Goal: Task Accomplishment & Management: Manage account settings

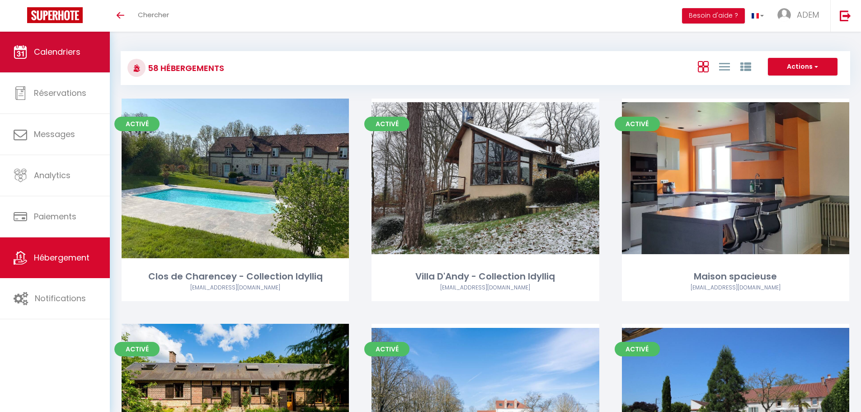
click at [55, 71] on link "Calendriers" at bounding box center [55, 52] width 110 height 41
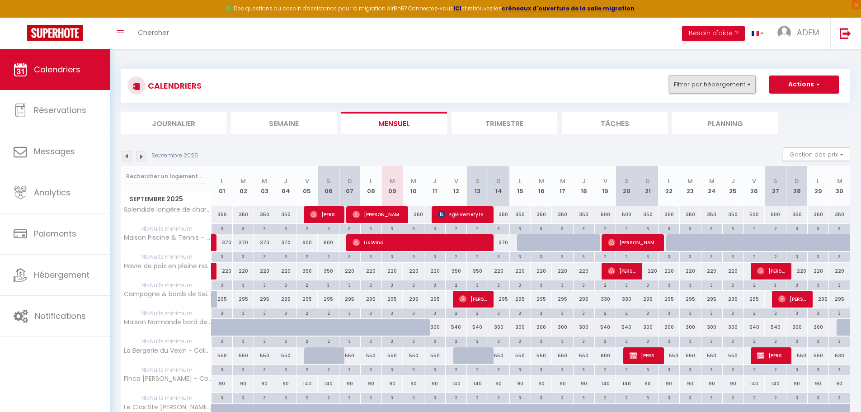
click at [697, 75] on button "Filtrer par hébergement" at bounding box center [712, 84] width 87 height 18
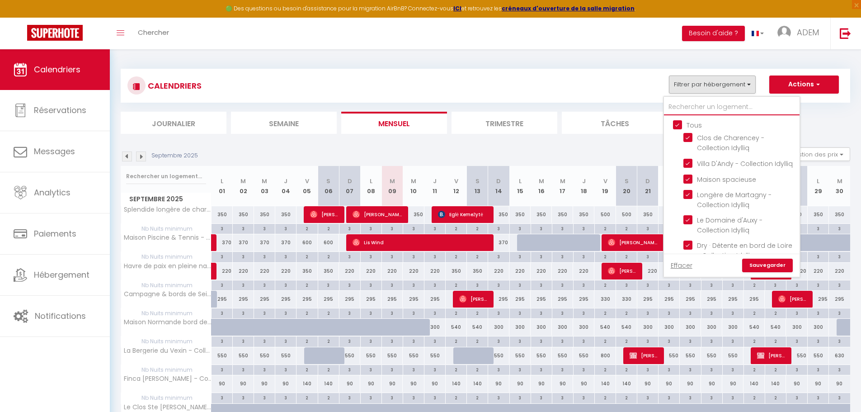
click at [687, 104] on input "text" at bounding box center [732, 107] width 136 height 16
type input "cha"
click at [680, 127] on input "Tous" at bounding box center [741, 124] width 136 height 9
checkbox input "false"
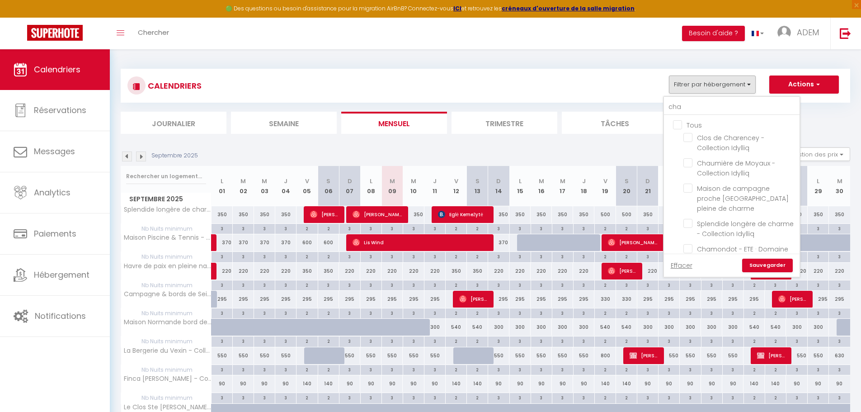
checkbox input "false"
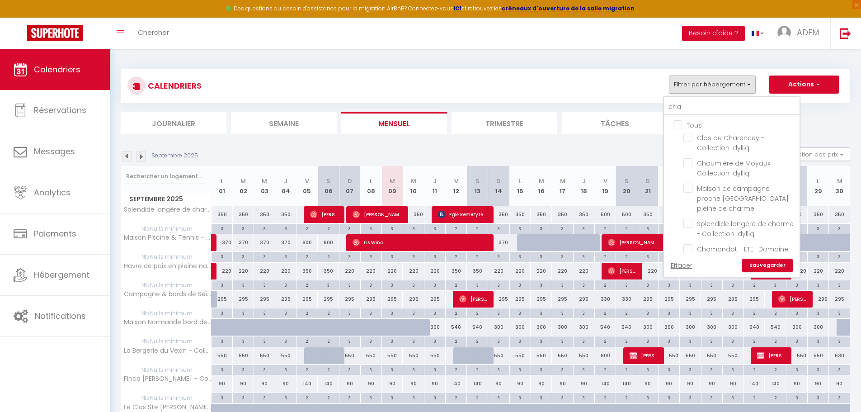
checkbox input "false"
click at [680, 127] on input "Tous" at bounding box center [741, 124] width 136 height 9
checkbox input "true"
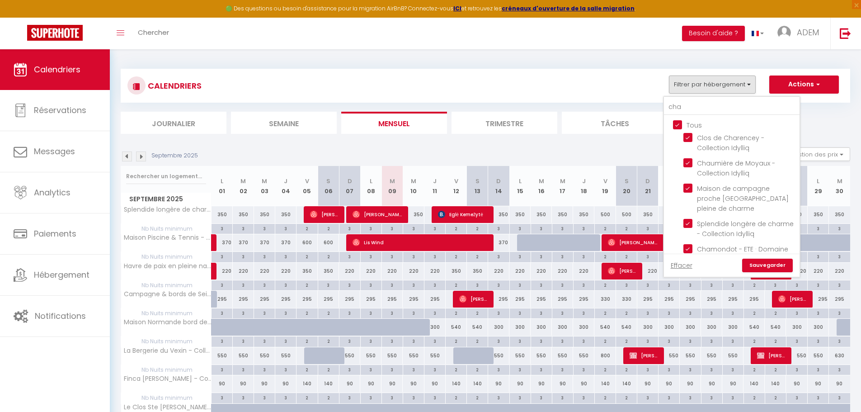
checkbox input "true"
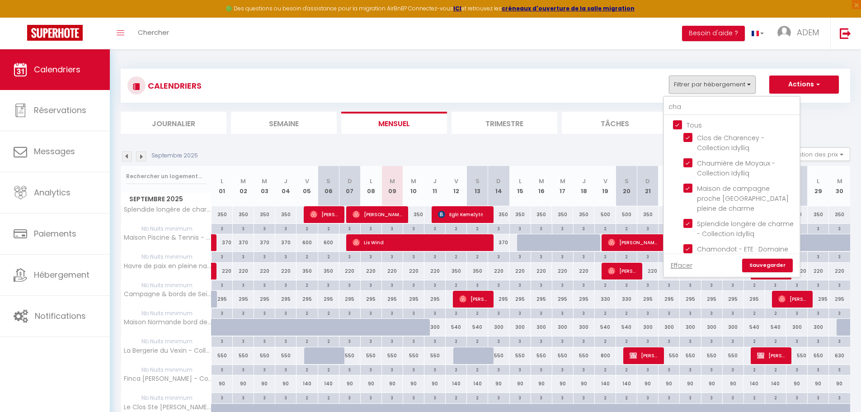
checkbox input "true"
click at [678, 123] on input "Tous" at bounding box center [741, 124] width 136 height 9
checkbox input "false"
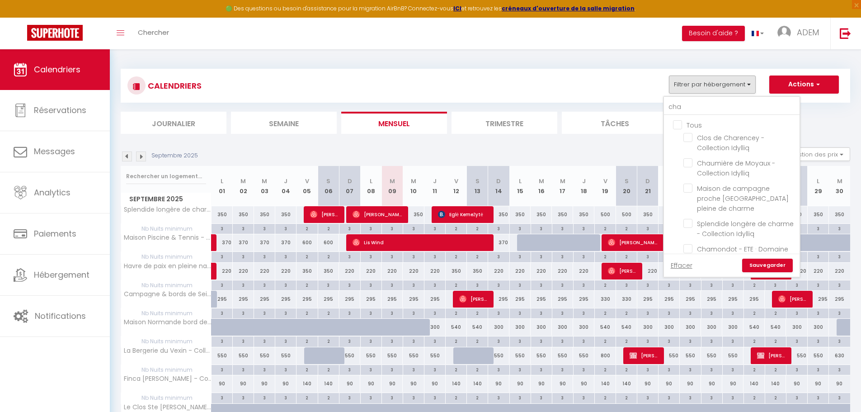
checkbox input "false"
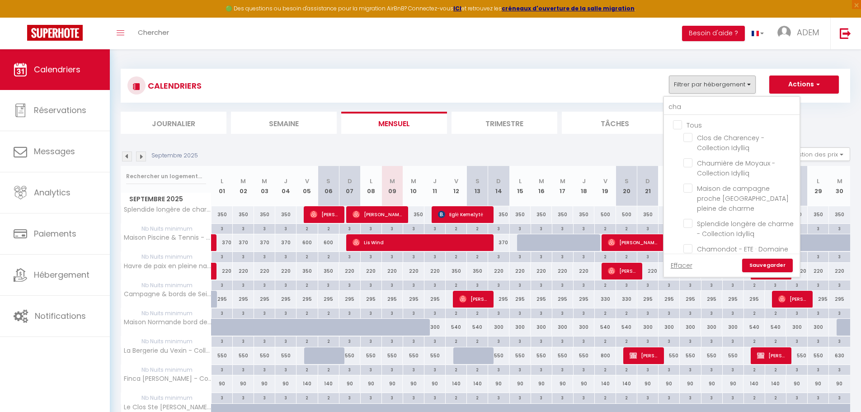
checkbox input "false"
click at [690, 135] on input "Clos de Charencey - Collection Idylliq" at bounding box center [739, 137] width 113 height 9
checkbox input "true"
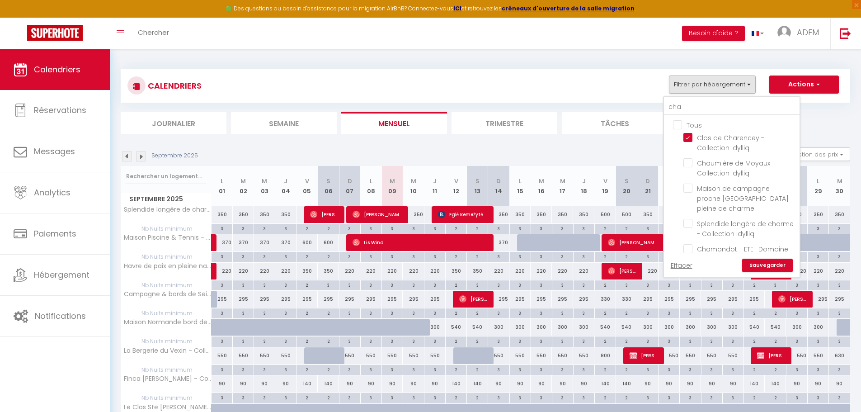
click at [759, 265] on link "Sauvegarder" at bounding box center [767, 266] width 51 height 14
select select
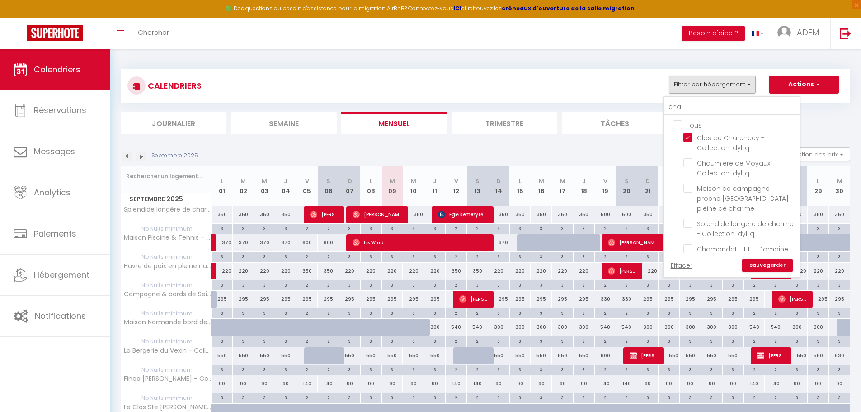
select select
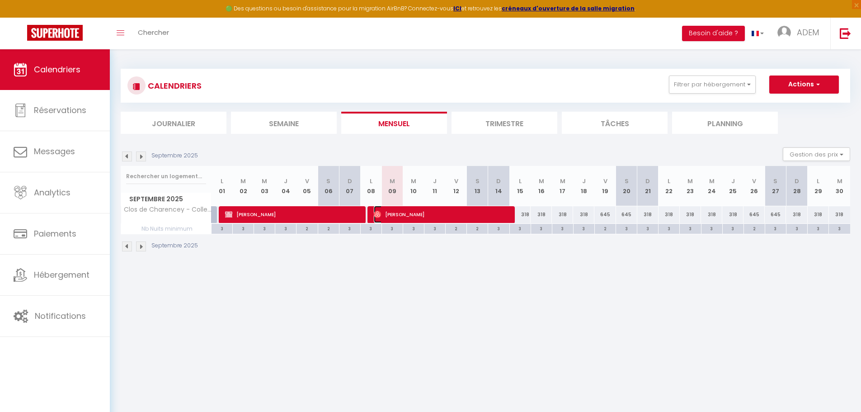
click at [415, 218] on span "[PERSON_NAME]" at bounding box center [441, 214] width 135 height 17
select select "OK"
select select "0"
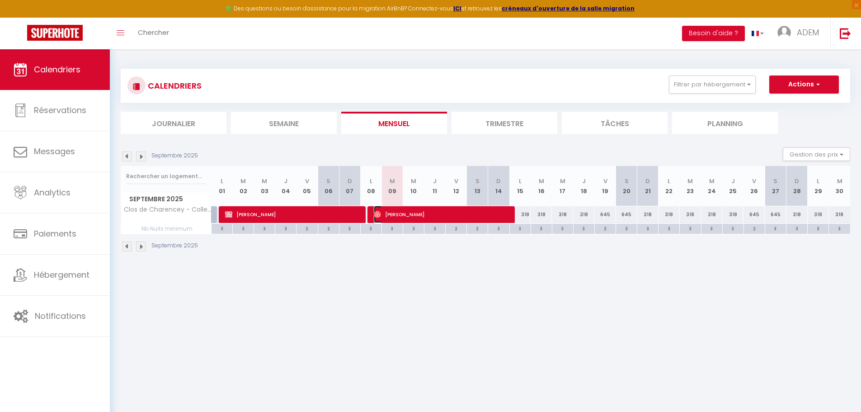
select select "1"
select select
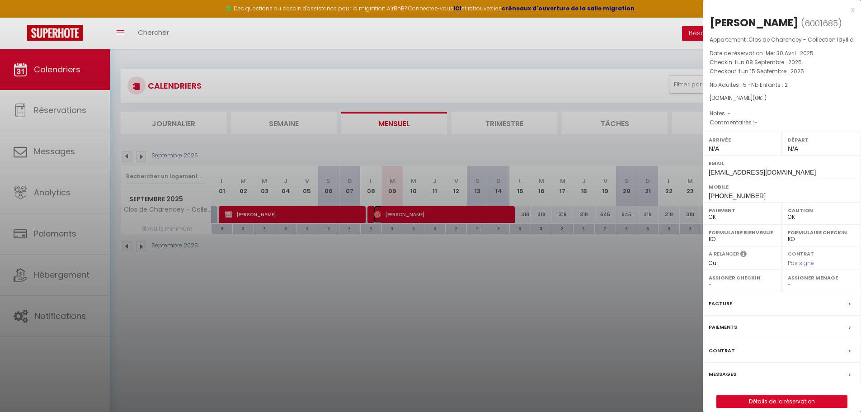
select select "22760"
click at [732, 196] on span "[PHONE_NUMBER]" at bounding box center [737, 195] width 57 height 7
copy div "[PHONE_NUMBER]"
